Goal: Task Accomplishment & Management: Use online tool/utility

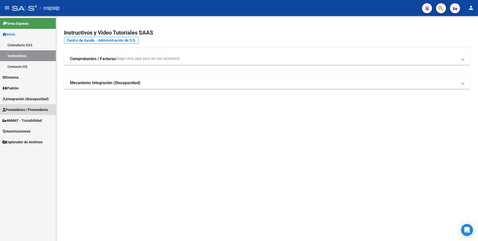
click at [45, 109] on span "Prestadores / Proveedores" at bounding box center [26, 110] width 46 height 6
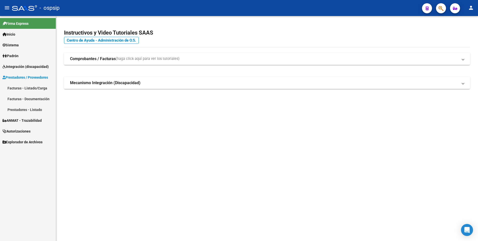
click at [36, 90] on link "Facturas - Listado/Carga" at bounding box center [28, 88] width 56 height 11
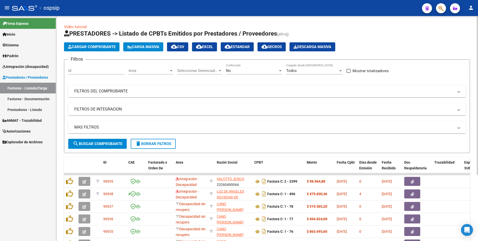
click at [103, 90] on mat-panel-title "FILTROS DEL COMPROBANTE" at bounding box center [264, 91] width 380 height 6
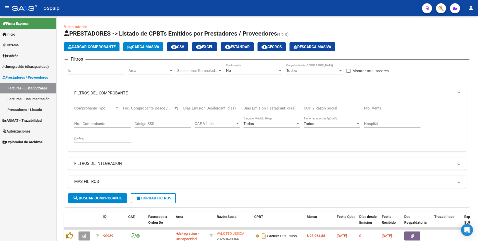
click at [435, 4] on div at bounding box center [439, 8] width 14 height 10
click at [445, 9] on button "button" at bounding box center [441, 8] width 10 height 10
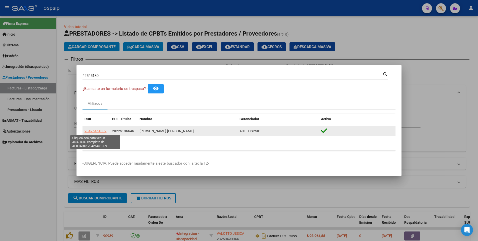
click at [102, 130] on span "20425451309" at bounding box center [96, 131] width 22 height 4
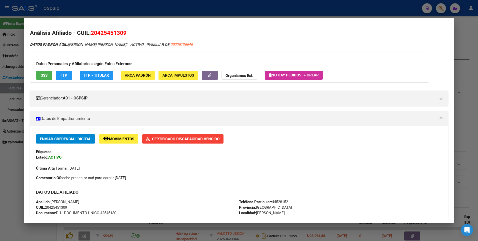
click at [46, 74] on span "SSS" at bounding box center [44, 75] width 7 height 5
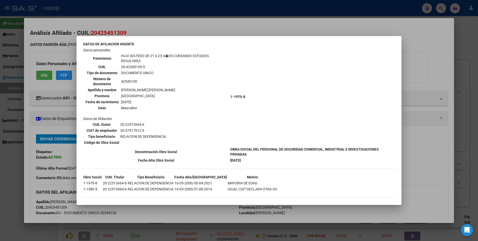
scroll to position [530, 0]
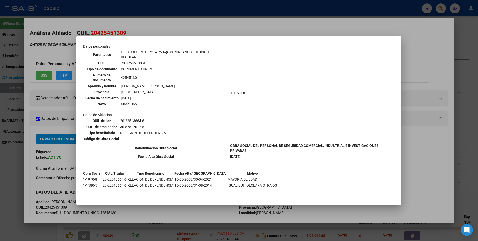
click at [429, 82] on div at bounding box center [239, 120] width 478 height 241
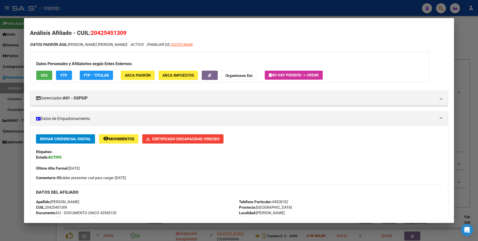
click at [462, 54] on div at bounding box center [239, 120] width 478 height 241
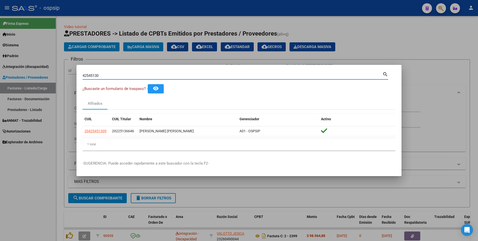
drag, startPoint x: 104, startPoint y: 77, endPoint x: 57, endPoint y: 83, distance: 46.9
click at [57, 83] on div "42545130 Buscar (apellido, dni, cuil, nro traspaso, cuit, obra social) search ¿…" at bounding box center [239, 120] width 478 height 241
type input "95680619"
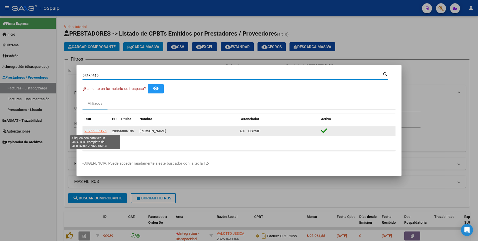
click at [97, 130] on span "20956806195" at bounding box center [96, 131] width 22 height 4
type textarea "20956806195"
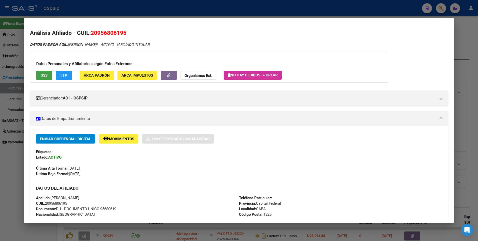
click at [50, 76] on button "SSS" at bounding box center [44, 75] width 16 height 9
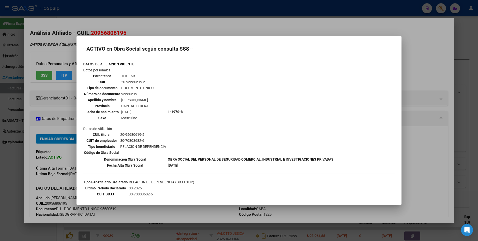
scroll to position [0, 0]
click at [420, 42] on div at bounding box center [239, 120] width 478 height 241
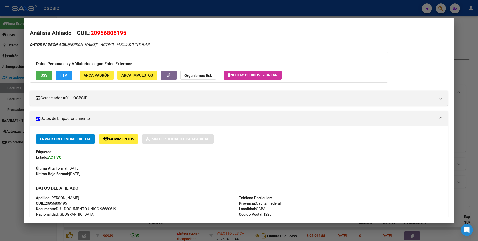
click at [462, 37] on div at bounding box center [239, 120] width 478 height 241
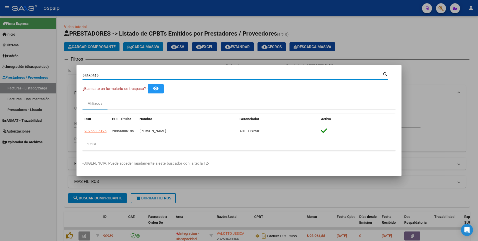
drag, startPoint x: 104, startPoint y: 75, endPoint x: 33, endPoint y: 74, distance: 71.8
click at [33, 74] on div "95680619 Buscar (apellido, dni, cuil, nro traspaso, cuit, obra social) search ¿…" at bounding box center [239, 120] width 478 height 241
type input "16517762"
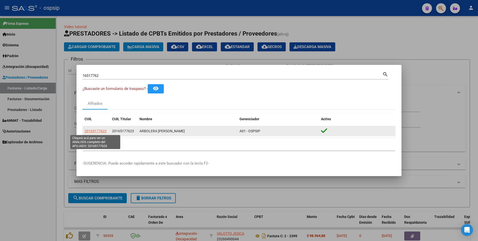
click at [97, 132] on span "20165177623" at bounding box center [96, 131] width 22 height 4
type textarea "20165177623"
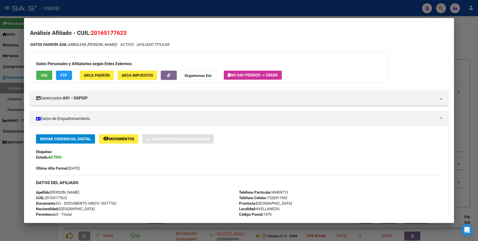
click at [43, 77] on span "SSS" at bounding box center [44, 75] width 7 height 5
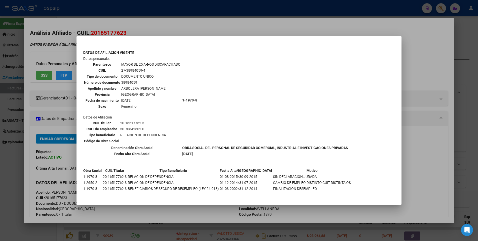
scroll to position [168, 0]
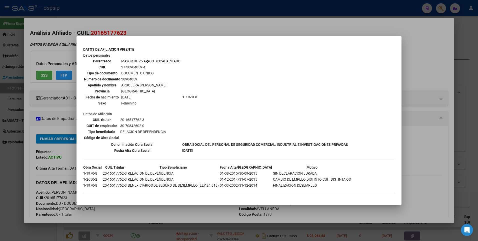
click at [428, 51] on div at bounding box center [239, 120] width 478 height 241
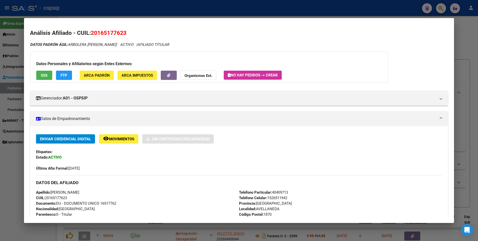
click at [475, 37] on div at bounding box center [239, 120] width 478 height 241
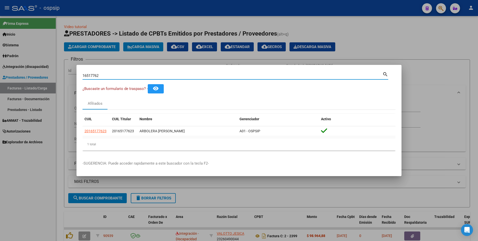
drag, startPoint x: 103, startPoint y: 76, endPoint x: 53, endPoint y: 84, distance: 51.0
click at [53, 84] on div "16517762 Buscar (apellido, dni, cuil, nro traspaso, cuit, obra social) search ¿…" at bounding box center [239, 120] width 478 height 241
type input "94279747"
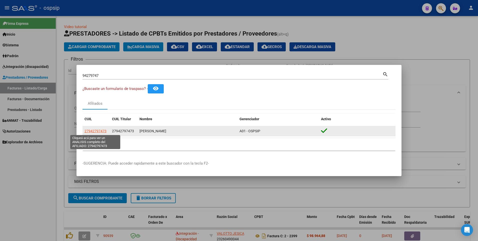
click at [101, 132] on span "27942797473" at bounding box center [96, 131] width 22 height 4
type textarea "27942797473"
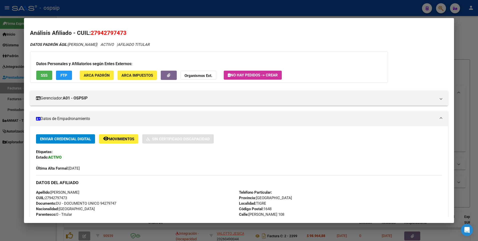
click at [46, 74] on span "SSS" at bounding box center [44, 75] width 7 height 5
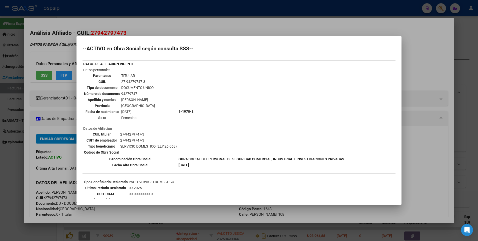
scroll to position [0, 0]
click at [437, 55] on div at bounding box center [239, 120] width 478 height 241
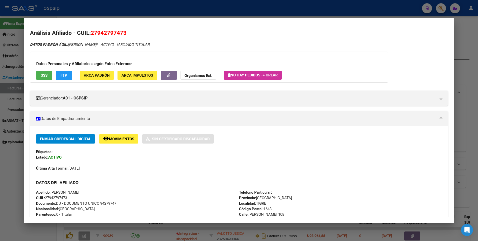
click at [467, 42] on div at bounding box center [239, 120] width 478 height 241
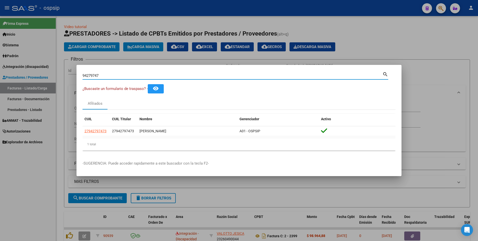
drag, startPoint x: 105, startPoint y: 75, endPoint x: 40, endPoint y: 78, distance: 65.1
click at [39, 78] on div "94279747 Buscar (apellido, dni, cuil, nro traspaso, cuit, obra social) search ¿…" at bounding box center [239, 120] width 478 height 241
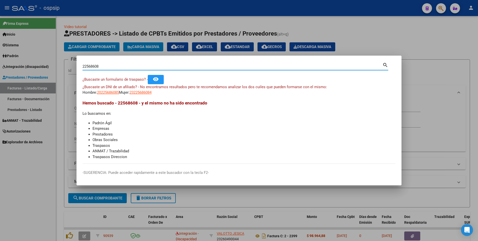
click at [103, 65] on input "22568608" at bounding box center [233, 66] width 300 height 5
type input "22608568"
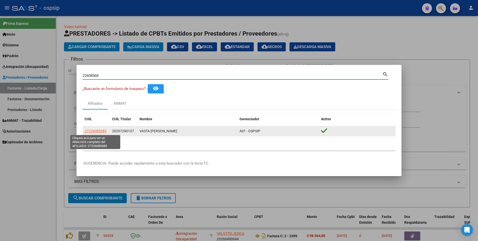
click at [103, 131] on span "27226085683" at bounding box center [96, 131] width 22 height 4
type textarea "27226085683"
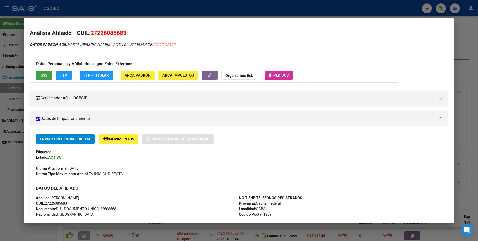
click at [46, 77] on span "SSS" at bounding box center [44, 75] width 7 height 5
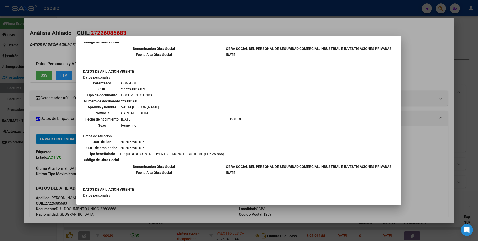
scroll to position [125, 0]
